Goal: Find specific page/section: Find specific page/section

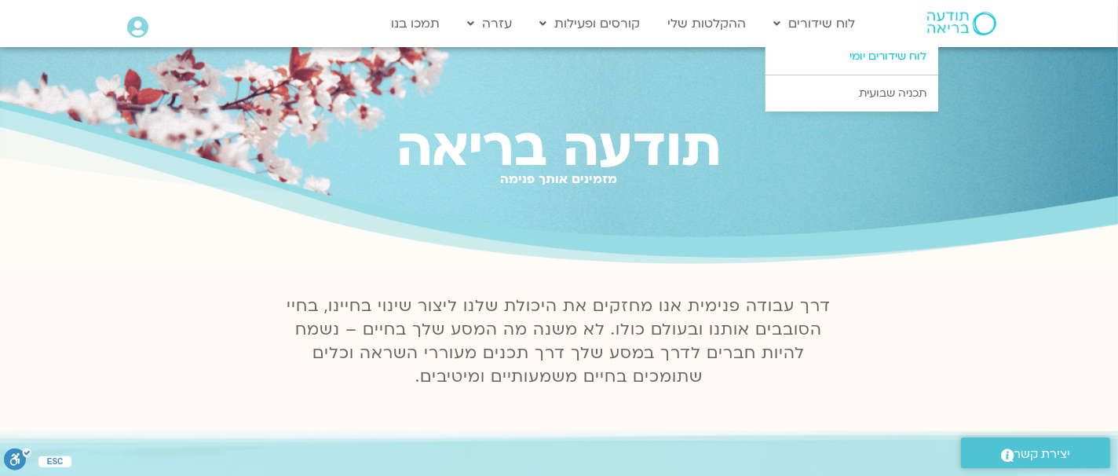
click at [858, 53] on link "לוח שידורים יומי" at bounding box center [852, 56] width 173 height 36
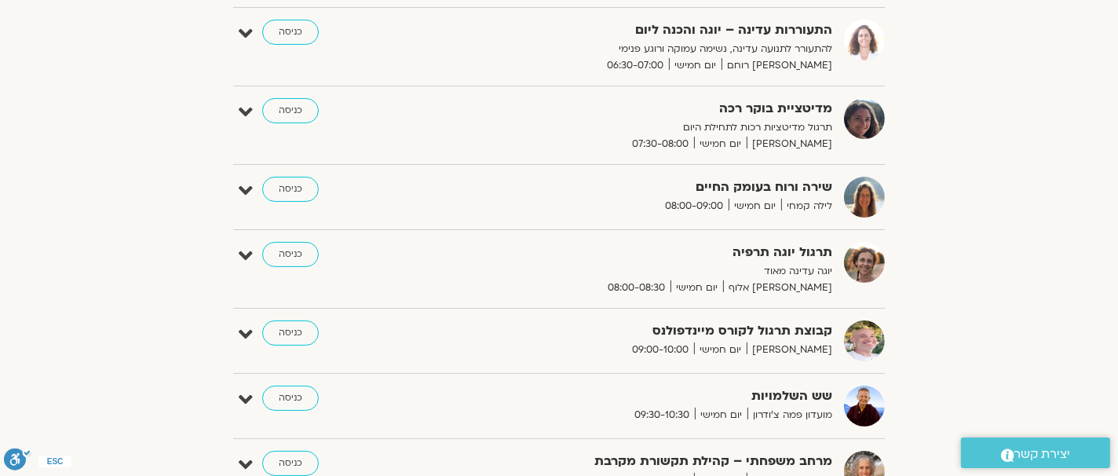
scroll to position [245, 0]
click at [298, 391] on link "כניסה" at bounding box center [290, 397] width 57 height 25
